Goal: Use online tool/utility: Utilize a website feature to perform a specific function

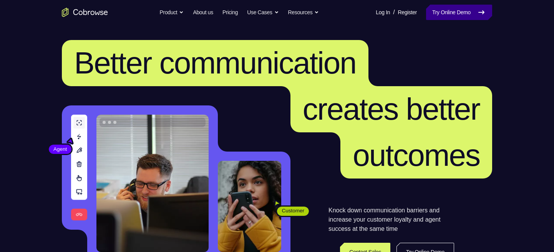
drag, startPoint x: 0, startPoint y: 0, endPoint x: 468, endPoint y: 9, distance: 468.3
click at [468, 9] on link "Try Online Demo" at bounding box center [459, 12] width 66 height 15
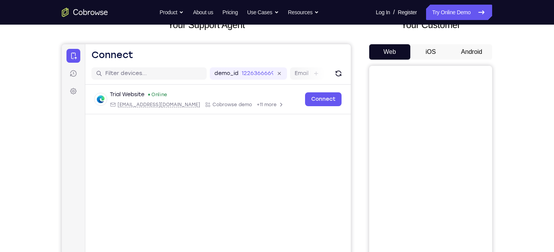
click at [432, 50] on button "iOS" at bounding box center [431, 51] width 41 height 15
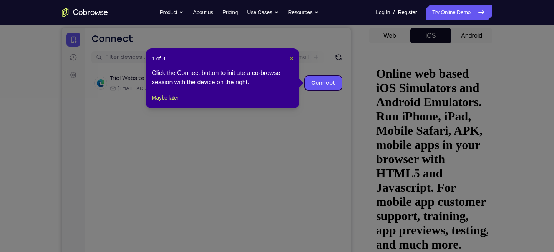
click at [291, 57] on span "×" at bounding box center [291, 58] width 3 height 6
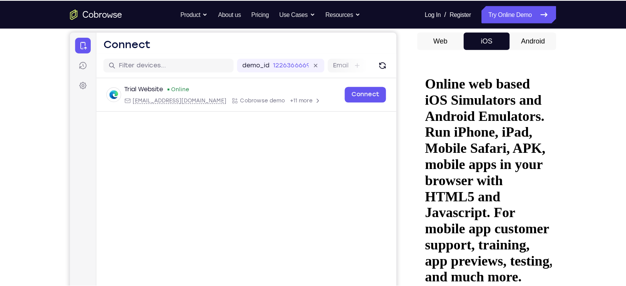
scroll to position [72, 0]
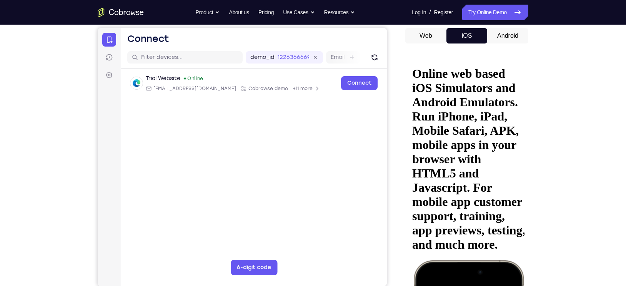
drag, startPoint x: 540, startPoint y: 7, endPoint x: 402, endPoint y: 57, distance: 146.2
click at [402, 57] on div "Your Support Agent Your Customer Web iOS Android" at bounding box center [313, 144] width 431 height 284
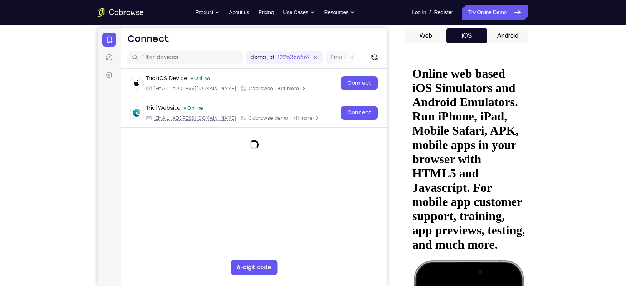
click at [554, 89] on div "Your Support Agent Your Customer Web iOS Android Next Steps We’d be happy to gi…" at bounding box center [313, 206] width 626 height 507
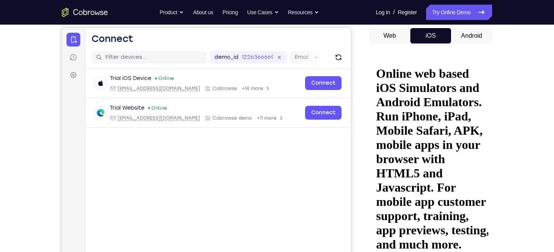
drag, startPoint x: 557, startPoint y: 9, endPoint x: 364, endPoint y: 123, distance: 224.4
click at [364, 123] on div "Your Support Agent Your Customer Web iOS Android" at bounding box center [277, 144] width 431 height 284
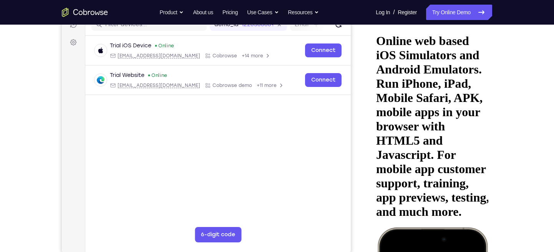
scroll to position [102, 0]
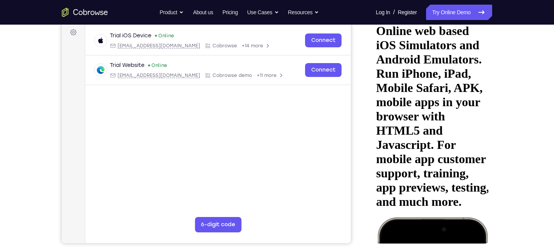
scroll to position [115, 0]
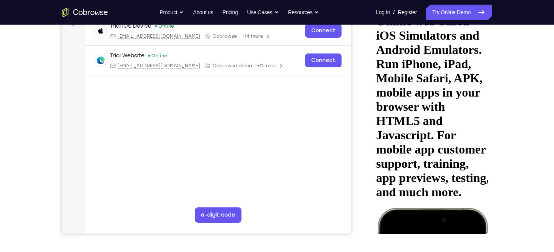
scroll to position [116, 0]
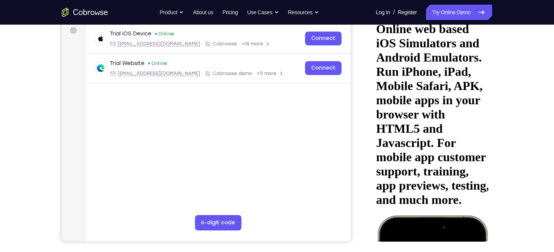
drag, startPoint x: 436, startPoint y: 128, endPoint x: 430, endPoint y: 75, distance: 54.2
drag, startPoint x: 434, startPoint y: 136, endPoint x: 427, endPoint y: 53, distance: 82.5
drag, startPoint x: 429, startPoint y: 161, endPoint x: 433, endPoint y: 100, distance: 61.2
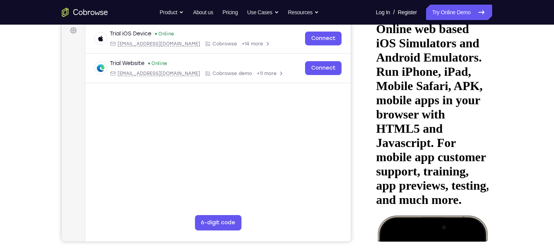
drag, startPoint x: 440, startPoint y: 137, endPoint x: 444, endPoint y: 208, distance: 71.2
drag, startPoint x: 442, startPoint y: 118, endPoint x: 436, endPoint y: 75, distance: 44.0
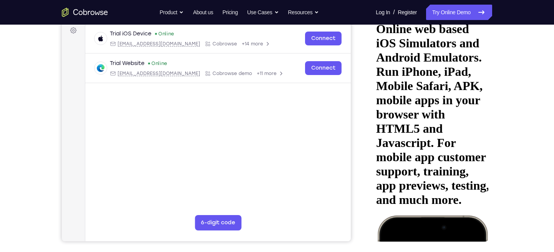
drag, startPoint x: 437, startPoint y: 124, endPoint x: 439, endPoint y: 33, distance: 91.5
drag, startPoint x: 445, startPoint y: 145, endPoint x: 441, endPoint y: 57, distance: 87.7
drag, startPoint x: 447, startPoint y: 84, endPoint x: 446, endPoint y: 161, distance: 76.9
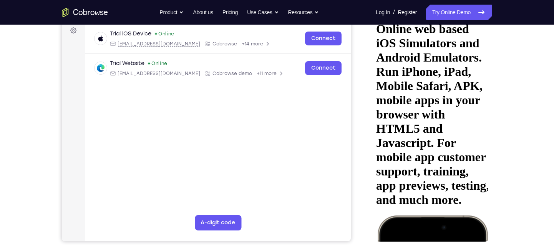
drag, startPoint x: 436, startPoint y: 119, endPoint x: 438, endPoint y: 143, distance: 24.3
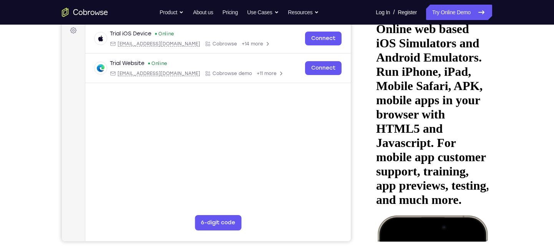
drag, startPoint x: 451, startPoint y: 113, endPoint x: 441, endPoint y: 133, distance: 22.0
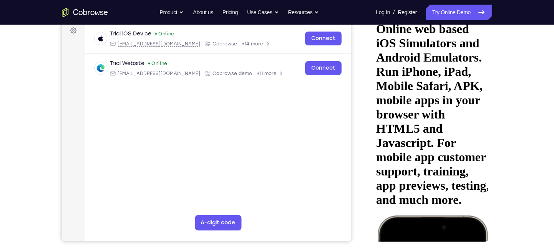
drag, startPoint x: 434, startPoint y: 130, endPoint x: 435, endPoint y: 82, distance: 47.7
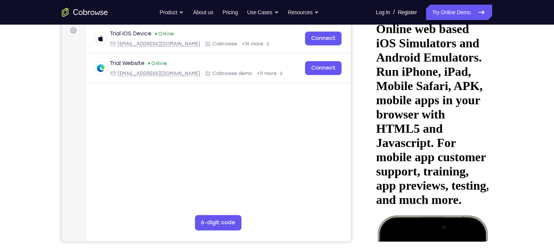
drag, startPoint x: 438, startPoint y: 121, endPoint x: 447, endPoint y: 76, distance: 45.9
drag, startPoint x: 446, startPoint y: 153, endPoint x: 446, endPoint y: 105, distance: 48.4
drag, startPoint x: 436, startPoint y: 165, endPoint x: 437, endPoint y: 111, distance: 53.8
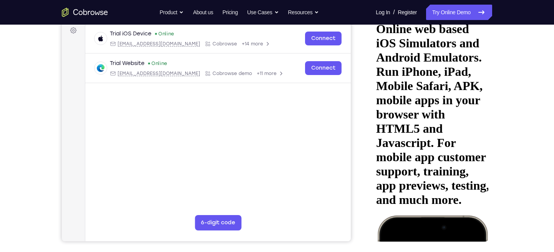
drag, startPoint x: 438, startPoint y: 156, endPoint x: 434, endPoint y: 104, distance: 52.4
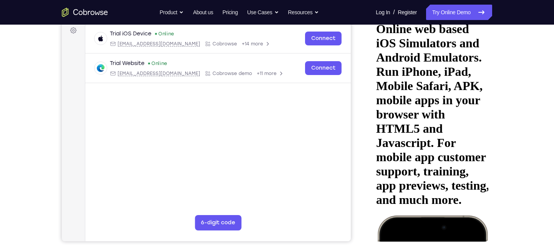
drag, startPoint x: 434, startPoint y: 126, endPoint x: 429, endPoint y: 60, distance: 67.0
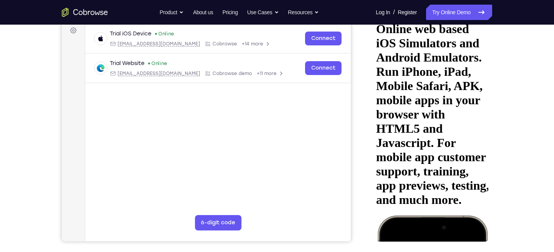
drag, startPoint x: 440, startPoint y: 140, endPoint x: 437, endPoint y: 115, distance: 25.9
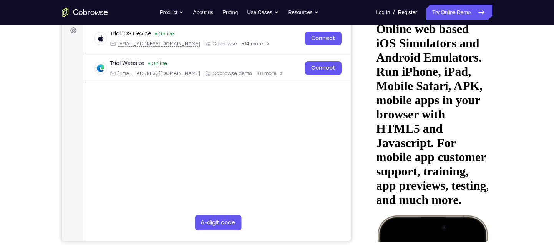
drag, startPoint x: 432, startPoint y: 127, endPoint x: 424, endPoint y: 9, distance: 118.2
click at [424, 11] on html "Online web based iOS Simulators and Android Emulators. Run iPhone, iPad, Mobile…" at bounding box center [430, 129] width 115 height 237
drag, startPoint x: 436, startPoint y: 75, endPoint x: 441, endPoint y: 61, distance: 15.0
drag, startPoint x: 435, startPoint y: 135, endPoint x: 436, endPoint y: 74, distance: 60.7
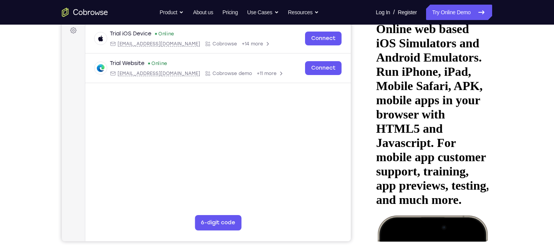
drag, startPoint x: 438, startPoint y: 118, endPoint x: 444, endPoint y: 51, distance: 67.1
drag, startPoint x: 449, startPoint y: 165, endPoint x: 453, endPoint y: 105, distance: 59.7
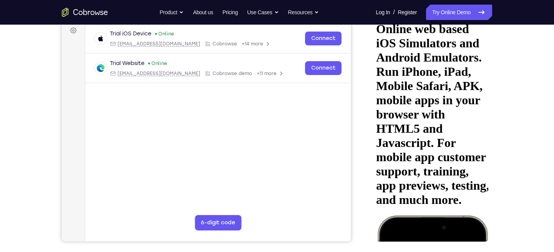
drag, startPoint x: 449, startPoint y: 155, endPoint x: 449, endPoint y: 89, distance: 66.1
drag, startPoint x: 442, startPoint y: 164, endPoint x: 441, endPoint y: 140, distance: 24.3
drag, startPoint x: 441, startPoint y: 140, endPoint x: 435, endPoint y: 61, distance: 79.0
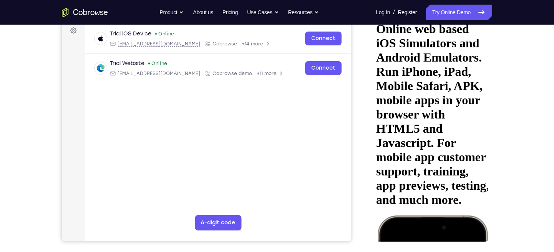
drag, startPoint x: 447, startPoint y: 163, endPoint x: 449, endPoint y: 100, distance: 63.8
drag, startPoint x: 446, startPoint y: 98, endPoint x: 454, endPoint y: 82, distance: 17.5
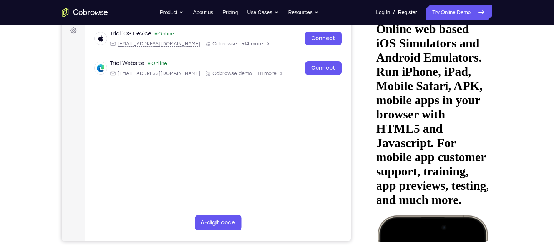
drag, startPoint x: 453, startPoint y: 146, endPoint x: 448, endPoint y: 89, distance: 57.1
drag, startPoint x: 451, startPoint y: 158, endPoint x: 449, endPoint y: 126, distance: 31.6
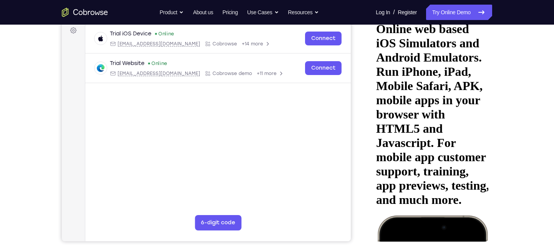
drag, startPoint x: 414, startPoint y: 135, endPoint x: 402, endPoint y: 55, distance: 80.1
drag, startPoint x: 433, startPoint y: 147, endPoint x: 418, endPoint y: 68, distance: 80.1
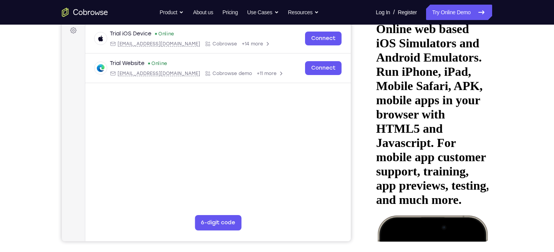
drag, startPoint x: 441, startPoint y: 116, endPoint x: 419, endPoint y: 57, distance: 63.3
drag, startPoint x: 449, startPoint y: 172, endPoint x: 440, endPoint y: 132, distance: 41.0
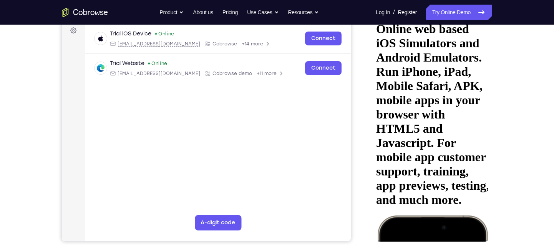
drag, startPoint x: 443, startPoint y: 168, endPoint x: 431, endPoint y: 92, distance: 77.1
drag, startPoint x: 432, startPoint y: 143, endPoint x: 426, endPoint y: 78, distance: 65.6
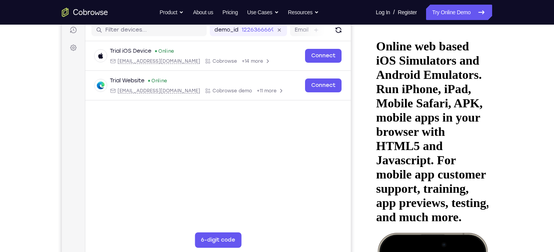
scroll to position [100, 0]
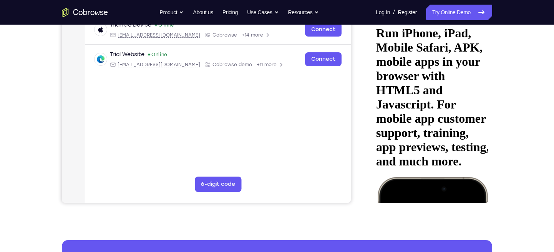
scroll to position [155, 0]
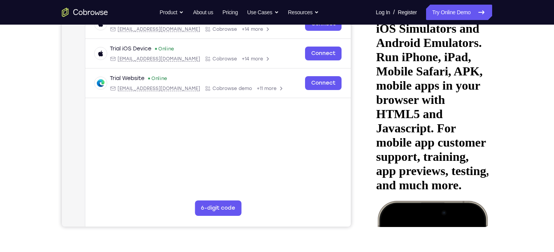
scroll to position [131, 0]
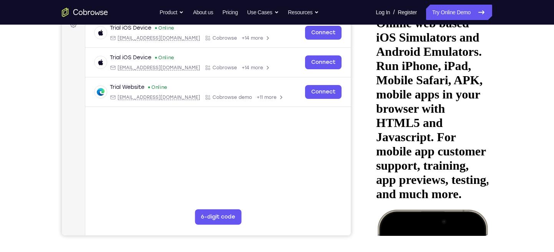
scroll to position [123, 0]
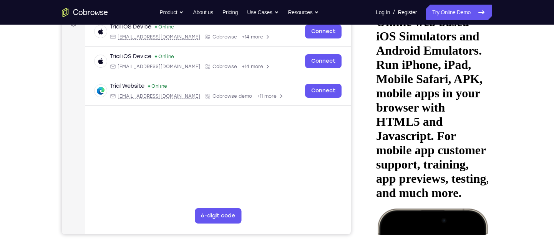
drag, startPoint x: 450, startPoint y: 117, endPoint x: 448, endPoint y: 68, distance: 48.9
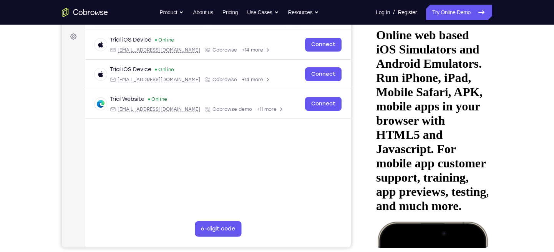
scroll to position [110, 0]
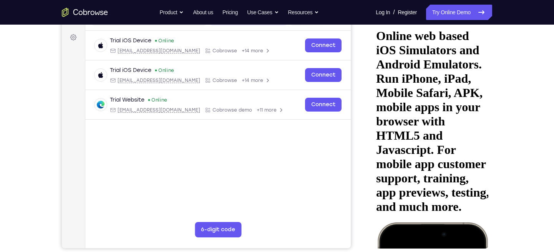
drag, startPoint x: 417, startPoint y: 126, endPoint x: 408, endPoint y: 52, distance: 74.0
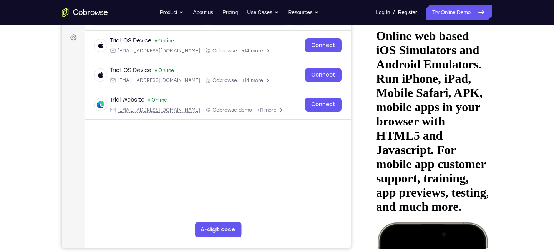
drag, startPoint x: 462, startPoint y: 107, endPoint x: 462, endPoint y: 159, distance: 51.9
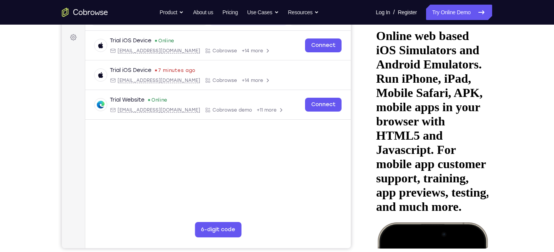
drag, startPoint x: 456, startPoint y: 133, endPoint x: 454, endPoint y: 93, distance: 40.0
drag, startPoint x: 454, startPoint y: 93, endPoint x: 455, endPoint y: 152, distance: 59.2
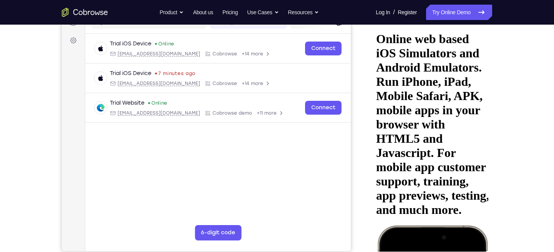
scroll to position [106, 0]
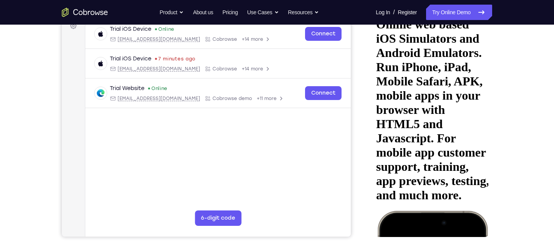
scroll to position [121, 0]
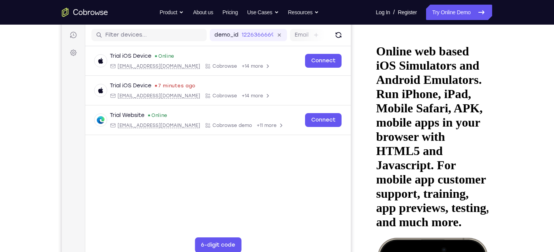
scroll to position [151, 0]
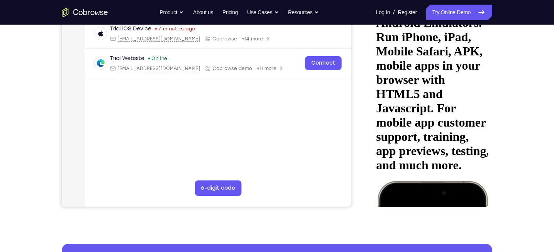
drag, startPoint x: 452, startPoint y: 74, endPoint x: 452, endPoint y: 49, distance: 25.0
drag, startPoint x: 456, startPoint y: 118, endPoint x: 456, endPoint y: 74, distance: 43.4
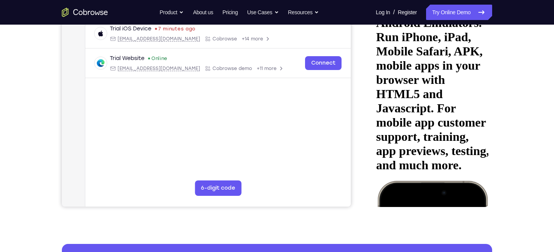
drag, startPoint x: 455, startPoint y: 52, endPoint x: 453, endPoint y: 35, distance: 17.4
drag, startPoint x: 439, startPoint y: 104, endPoint x: 438, endPoint y: 54, distance: 50.0
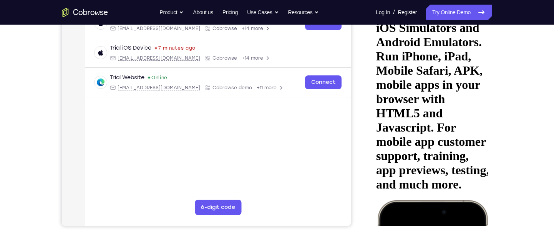
scroll to position [116, 0]
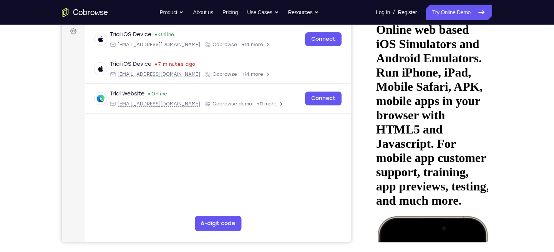
drag, startPoint x: 429, startPoint y: 115, endPoint x: 428, endPoint y: 50, distance: 65.0
drag, startPoint x: 439, startPoint y: 114, endPoint x: 436, endPoint y: 50, distance: 64.7
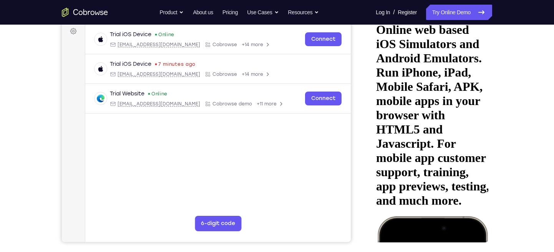
drag, startPoint x: 444, startPoint y: 69, endPoint x: 446, endPoint y: 33, distance: 36.2
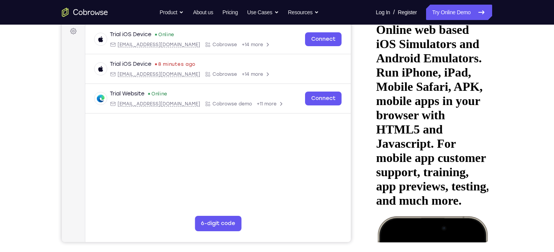
drag, startPoint x: 439, startPoint y: 137, endPoint x: 451, endPoint y: 56, distance: 82.5
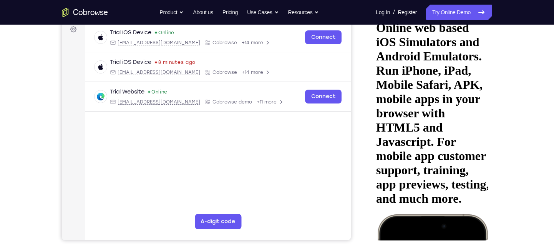
drag, startPoint x: 404, startPoint y: 63, endPoint x: 404, endPoint y: 143, distance: 79.2
drag, startPoint x: 422, startPoint y: 89, endPoint x: 415, endPoint y: 146, distance: 57.3
drag, startPoint x: 427, startPoint y: 99, endPoint x: 402, endPoint y: 179, distance: 83.8
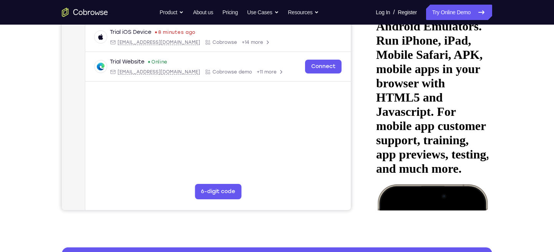
scroll to position [148, 0]
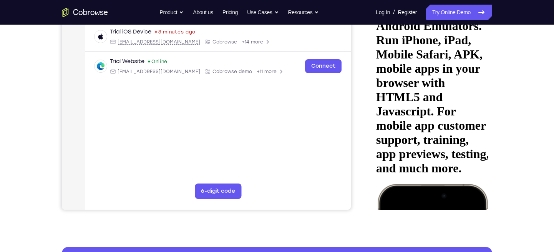
drag, startPoint x: 422, startPoint y: 122, endPoint x: 425, endPoint y: 70, distance: 52.3
drag, startPoint x: 434, startPoint y: 125, endPoint x: 428, endPoint y: 20, distance: 105.5
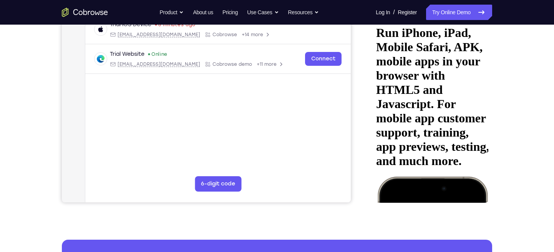
scroll to position [165, 0]
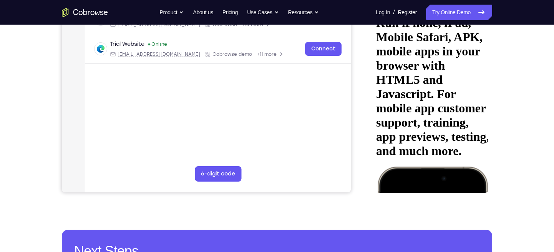
drag, startPoint x: 435, startPoint y: 89, endPoint x: 426, endPoint y: 138, distance: 49.9
drag, startPoint x: 429, startPoint y: 105, endPoint x: 428, endPoint y: 41, distance: 64.6
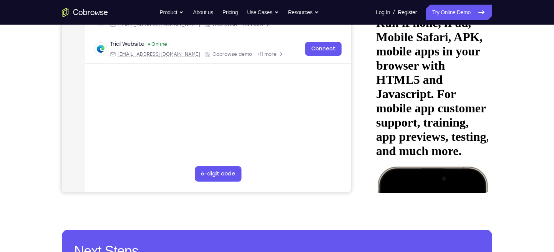
drag, startPoint x: 445, startPoint y: 113, endPoint x: 440, endPoint y: 51, distance: 62.4
drag, startPoint x: 447, startPoint y: 122, endPoint x: 443, endPoint y: 76, distance: 45.9
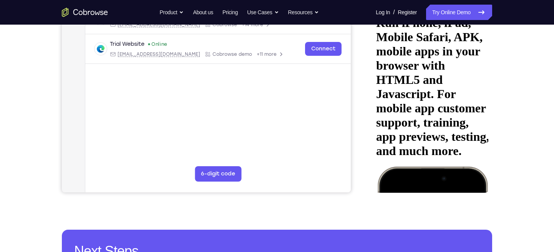
drag, startPoint x: 435, startPoint y: 83, endPoint x: 452, endPoint y: 51, distance: 36.8
drag, startPoint x: 441, startPoint y: 114, endPoint x: 443, endPoint y: 93, distance: 20.9
